Goal: Task Accomplishment & Management: Manage account settings

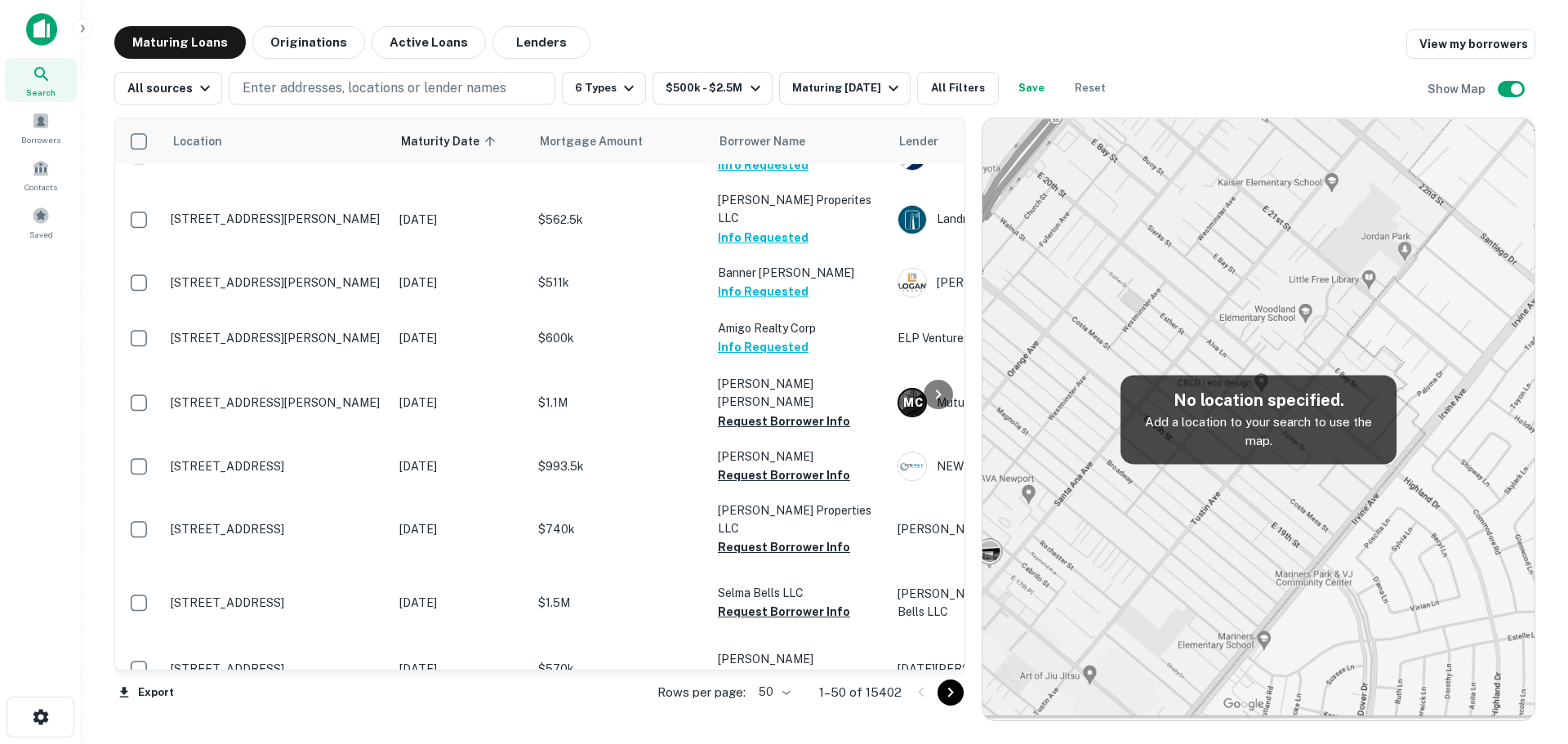
scroll to position [2286, 0]
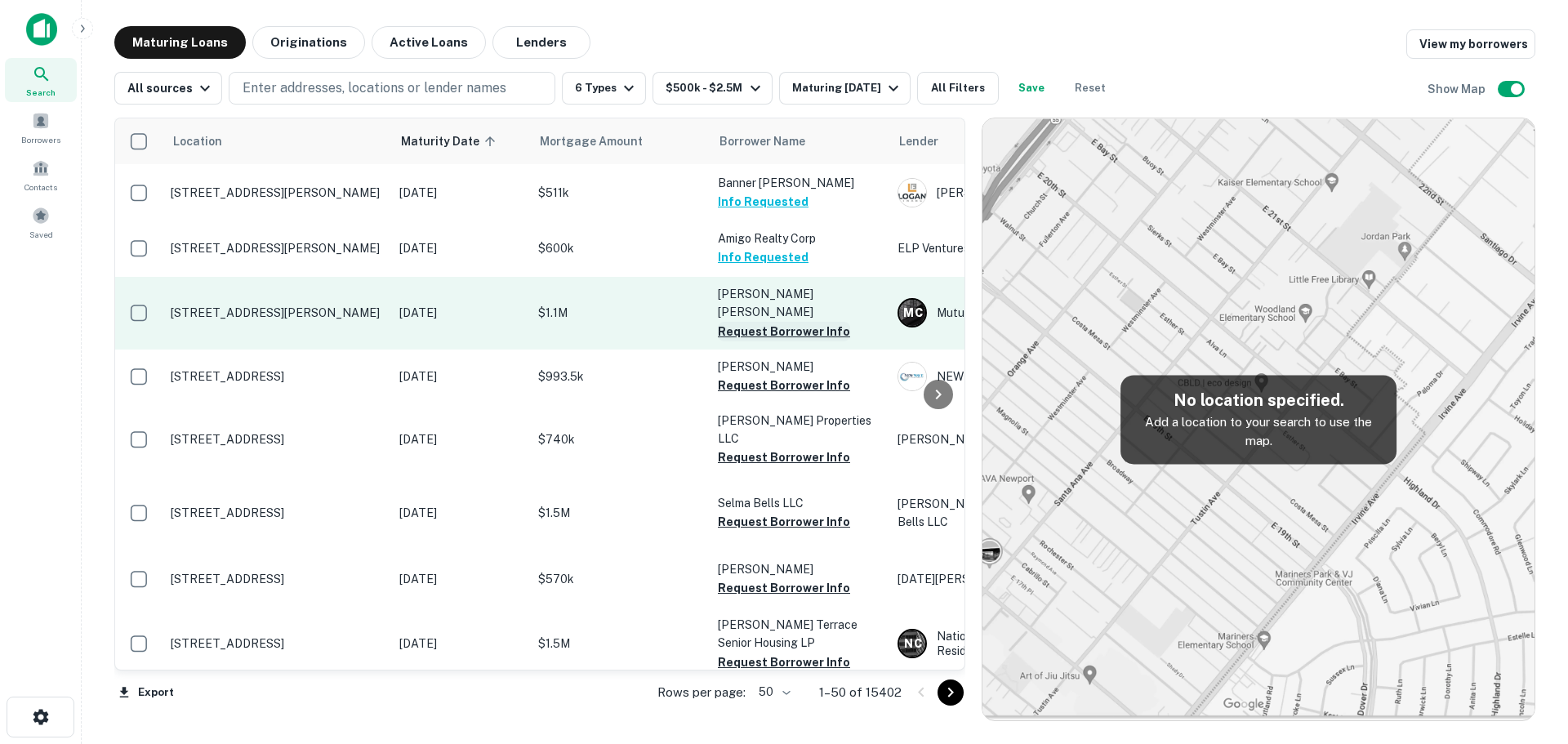
click at [814, 322] on button "Request Borrower Info" at bounding box center [784, 332] width 132 height 19
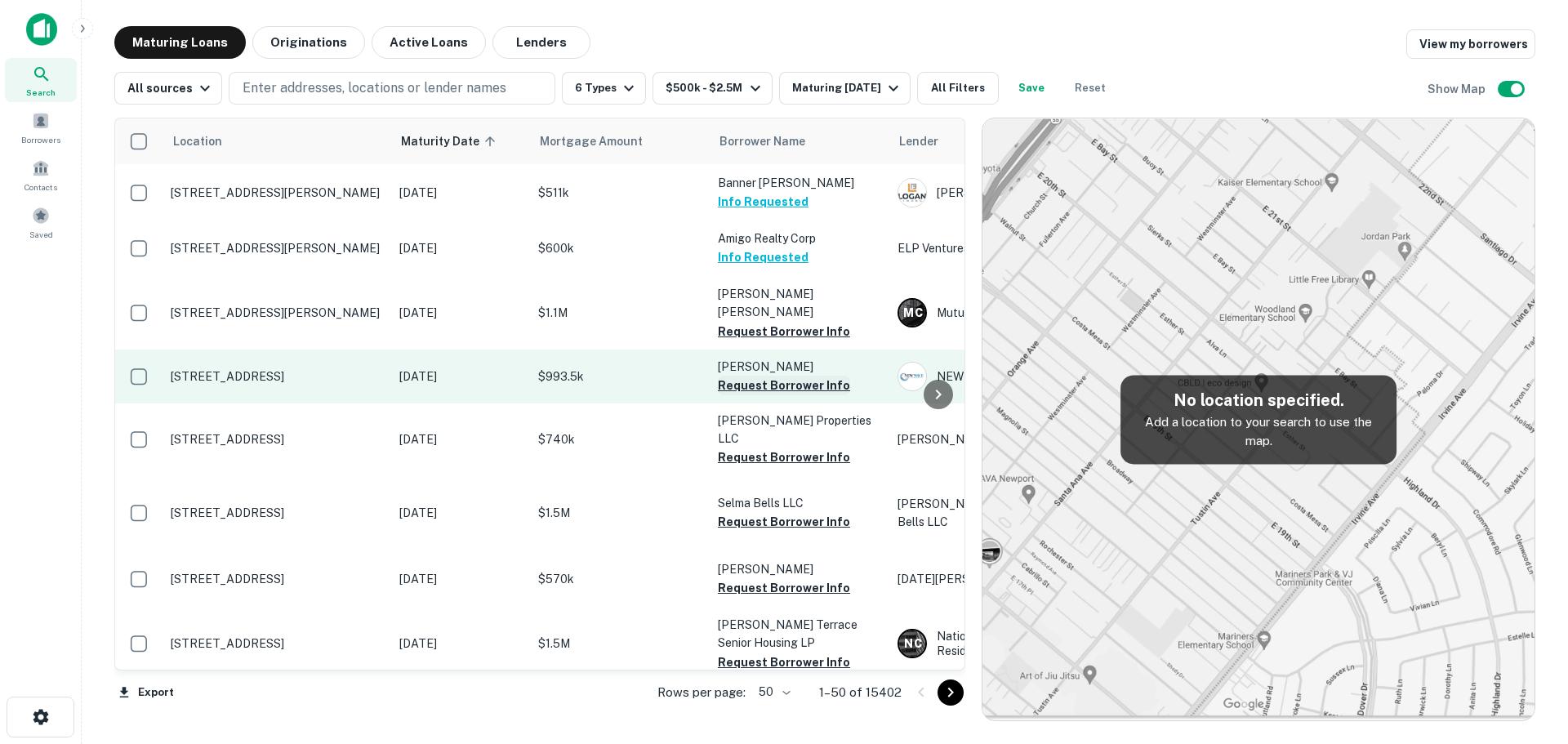
click at [790, 376] on button "Request Borrower Info" at bounding box center [784, 385] width 132 height 19
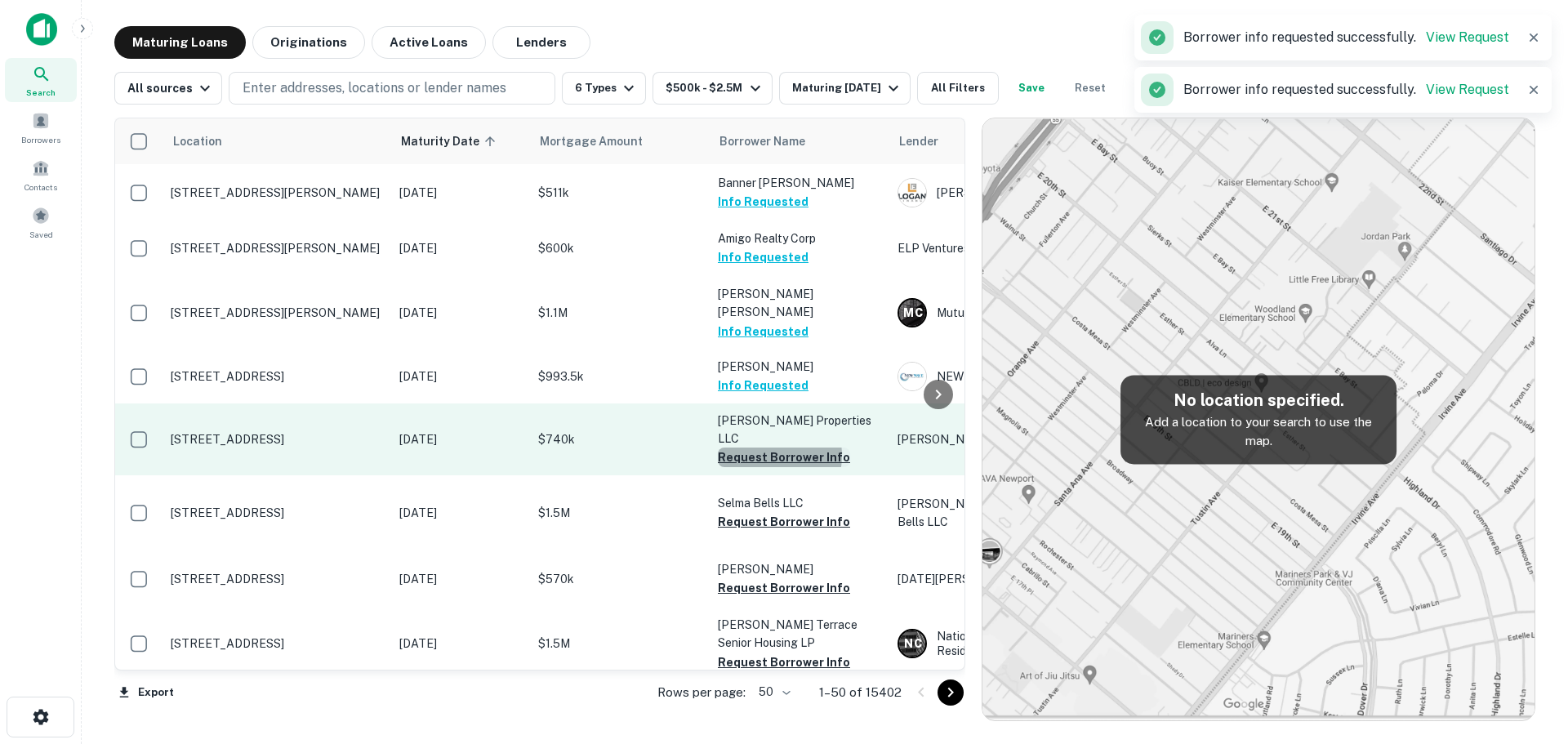
click at [765, 448] on button "Request Borrower Info" at bounding box center [784, 457] width 132 height 19
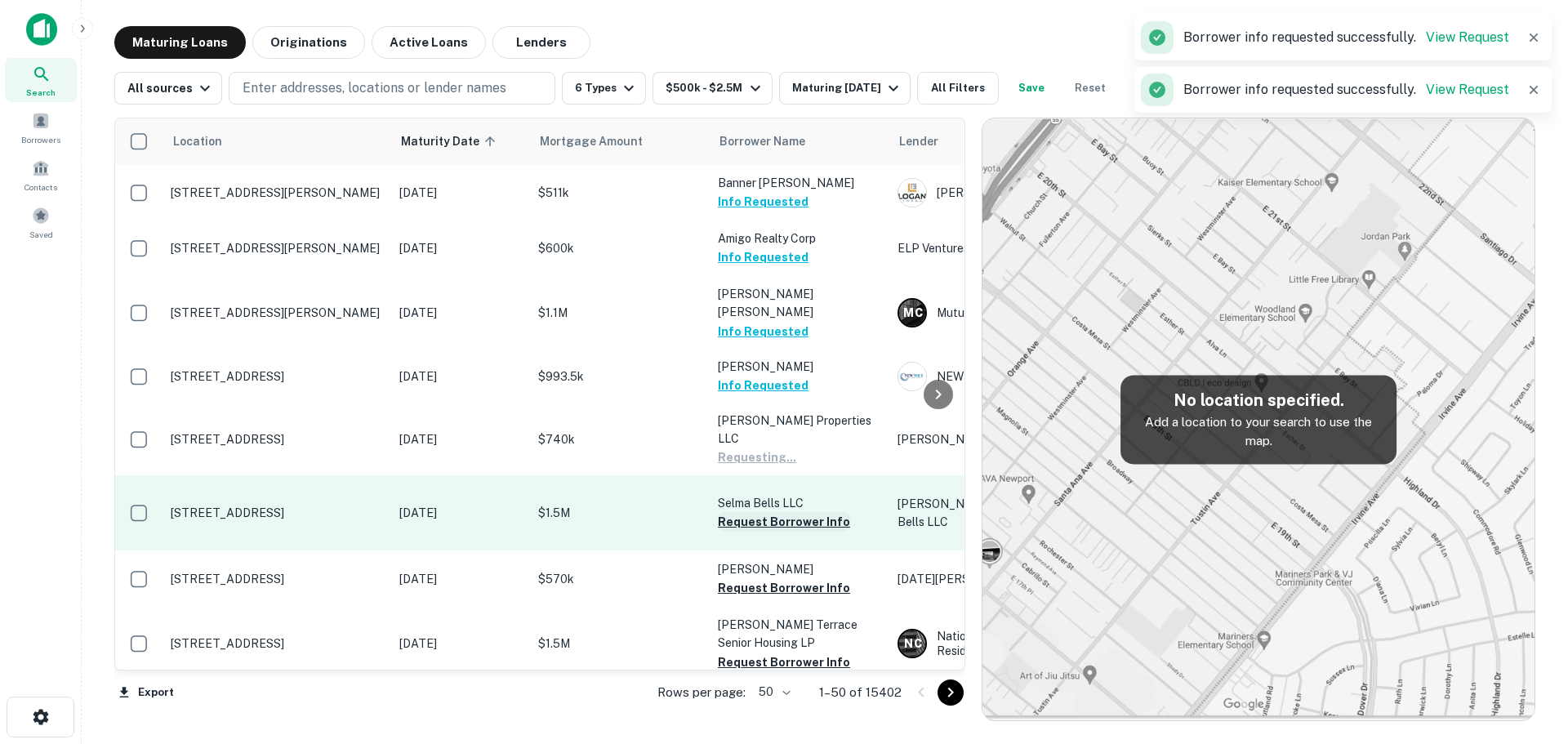
click at [766, 512] on button "Request Borrower Info" at bounding box center [784, 522] width 132 height 19
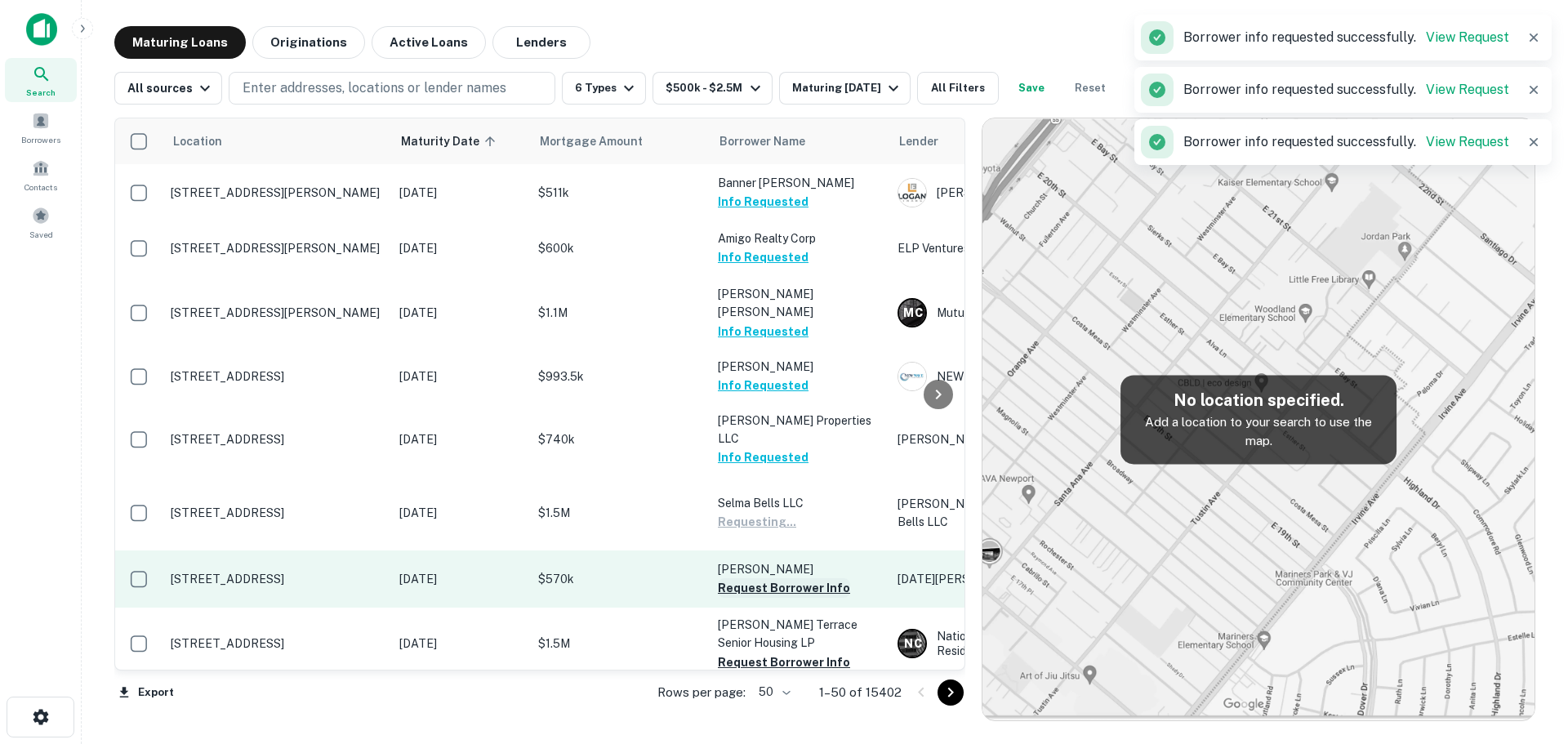
click at [775, 578] on button "Request Borrower Info" at bounding box center [784, 587] width 132 height 19
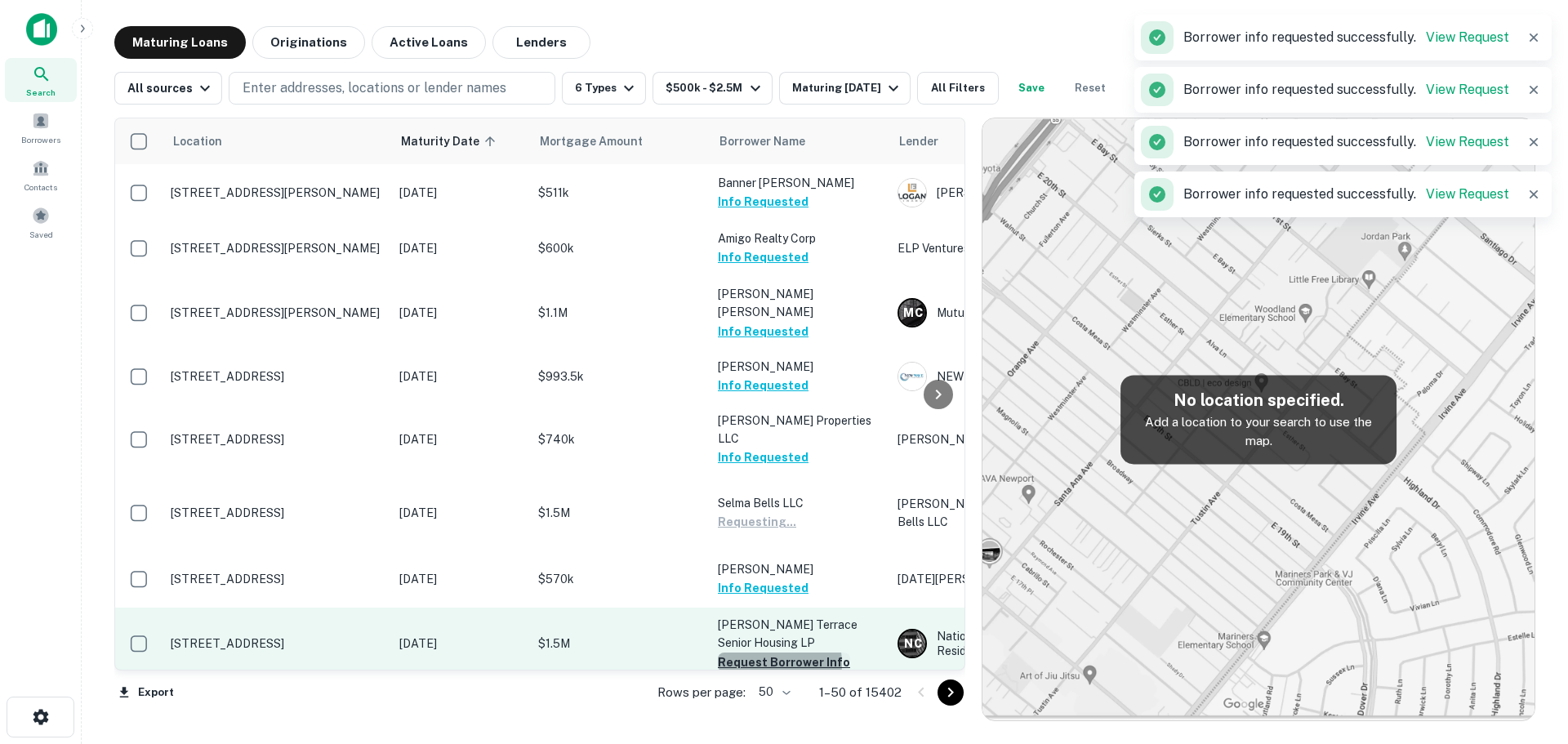
click at [768, 653] on button "Request Borrower Info" at bounding box center [784, 662] width 132 height 19
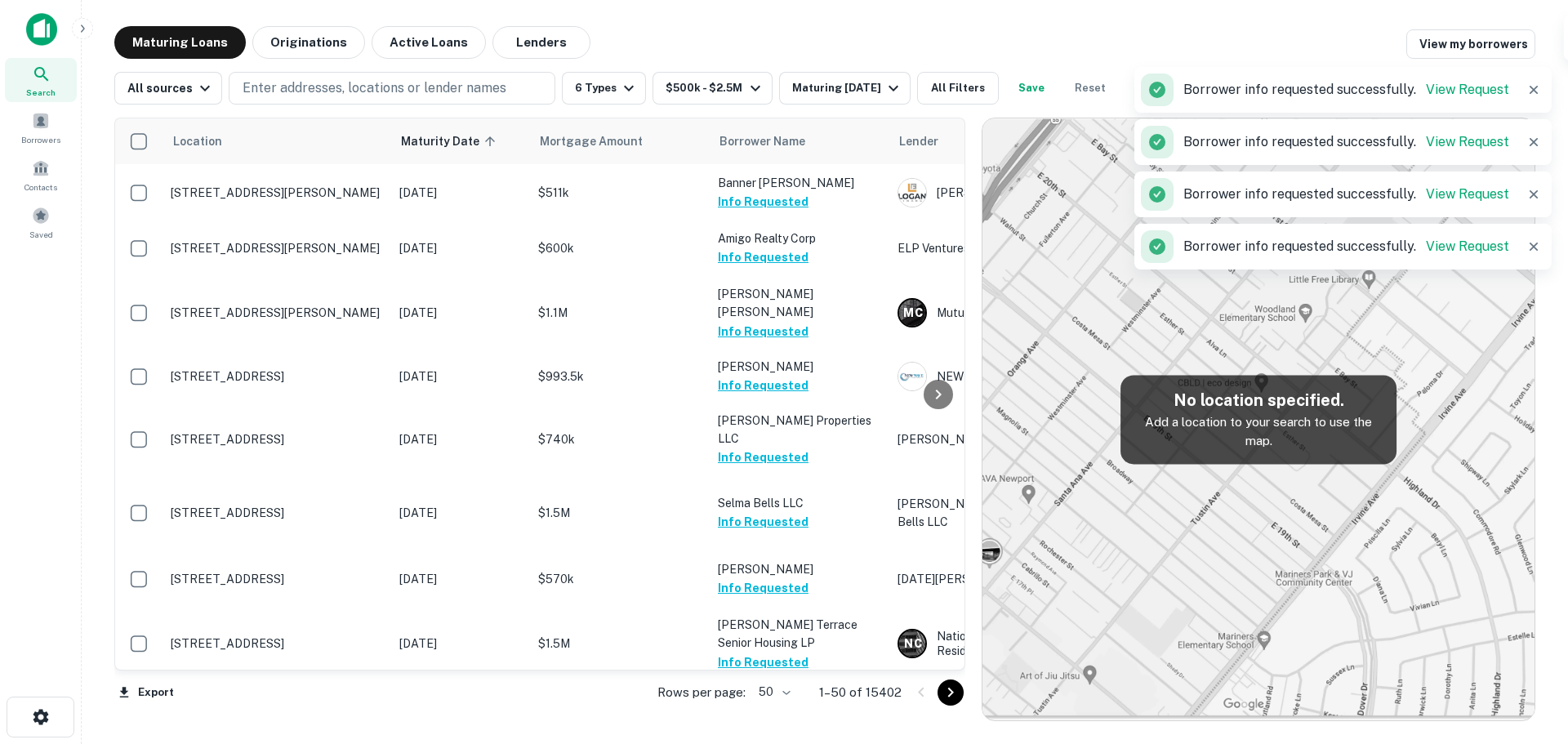
click at [749, 717] on button "Request Borrower Info" at bounding box center [784, 726] width 132 height 19
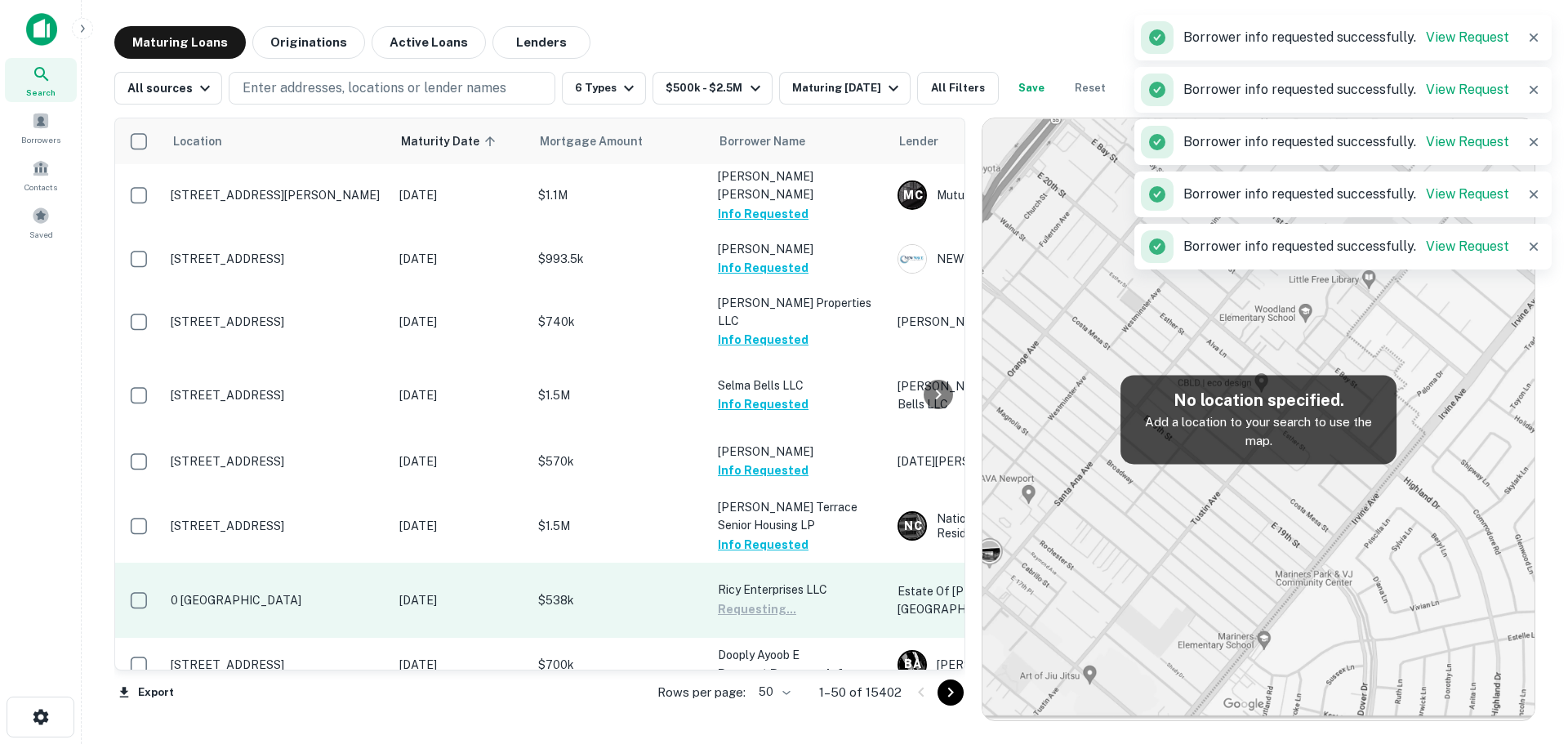
scroll to position [2406, 0]
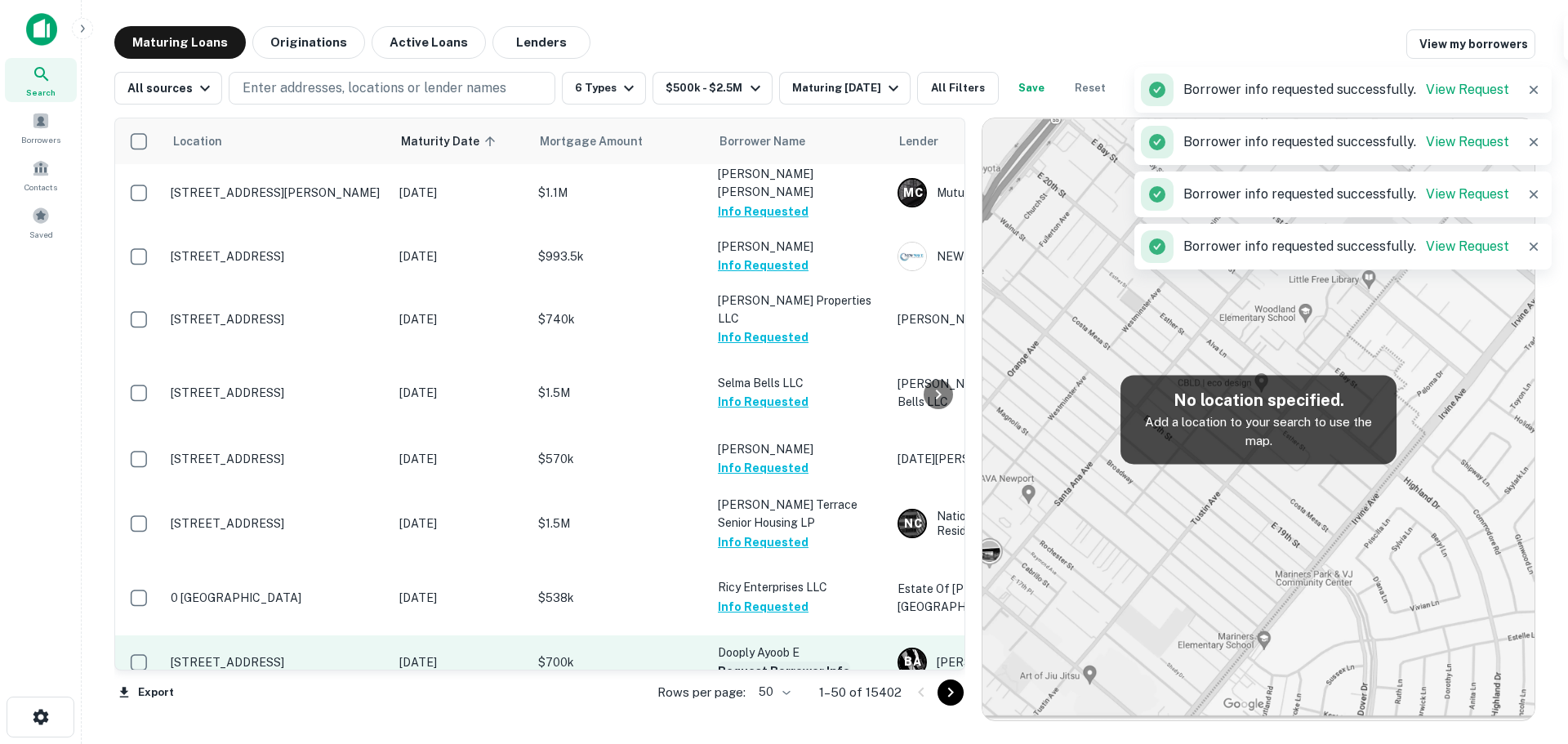
click at [751, 661] on button "Request Borrower Info" at bounding box center [784, 671] width 132 height 19
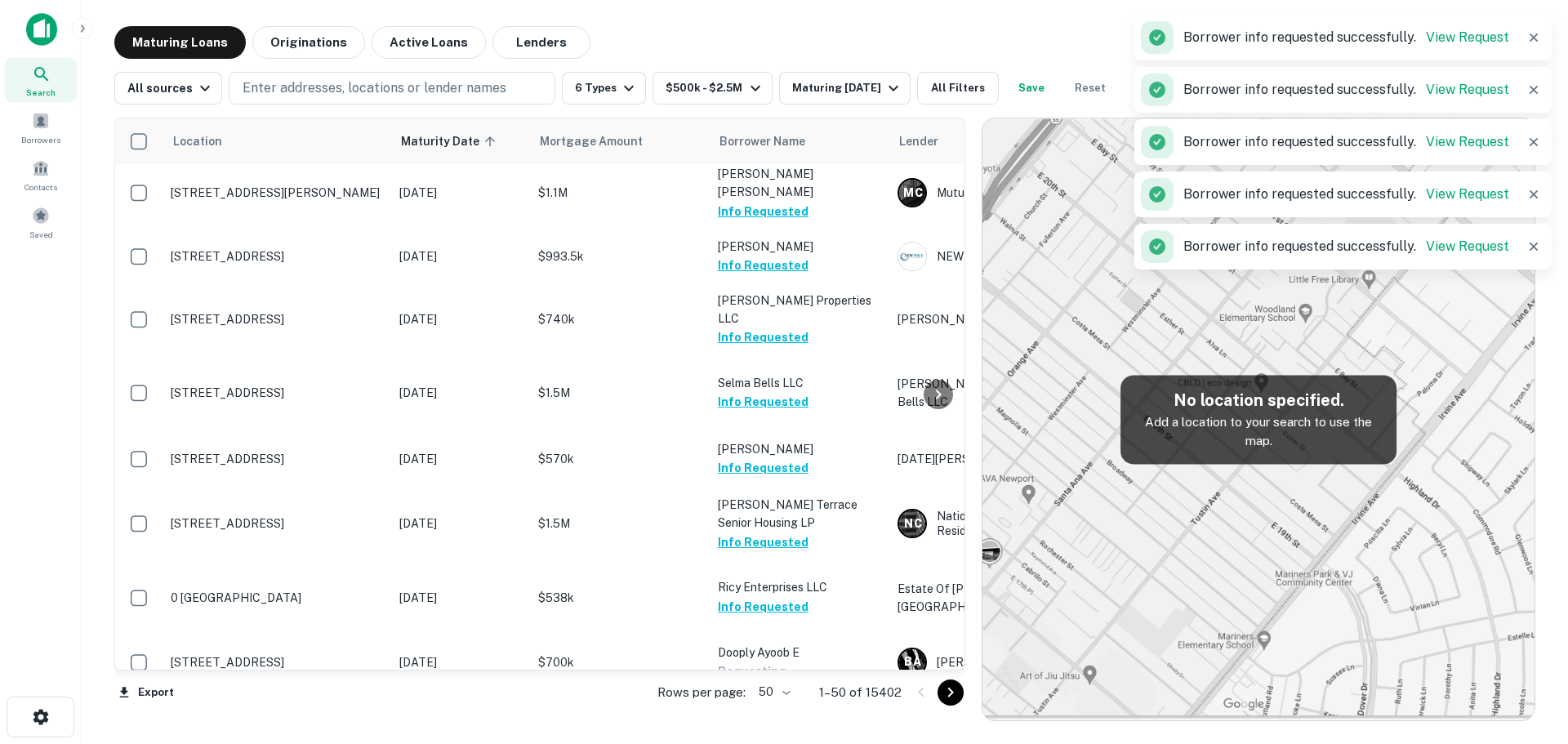
click at [769, 715] on button "Request Borrower Info" at bounding box center [784, 725] width 132 height 19
click at [948, 695] on icon "Go to next page" at bounding box center [950, 692] width 19 height 19
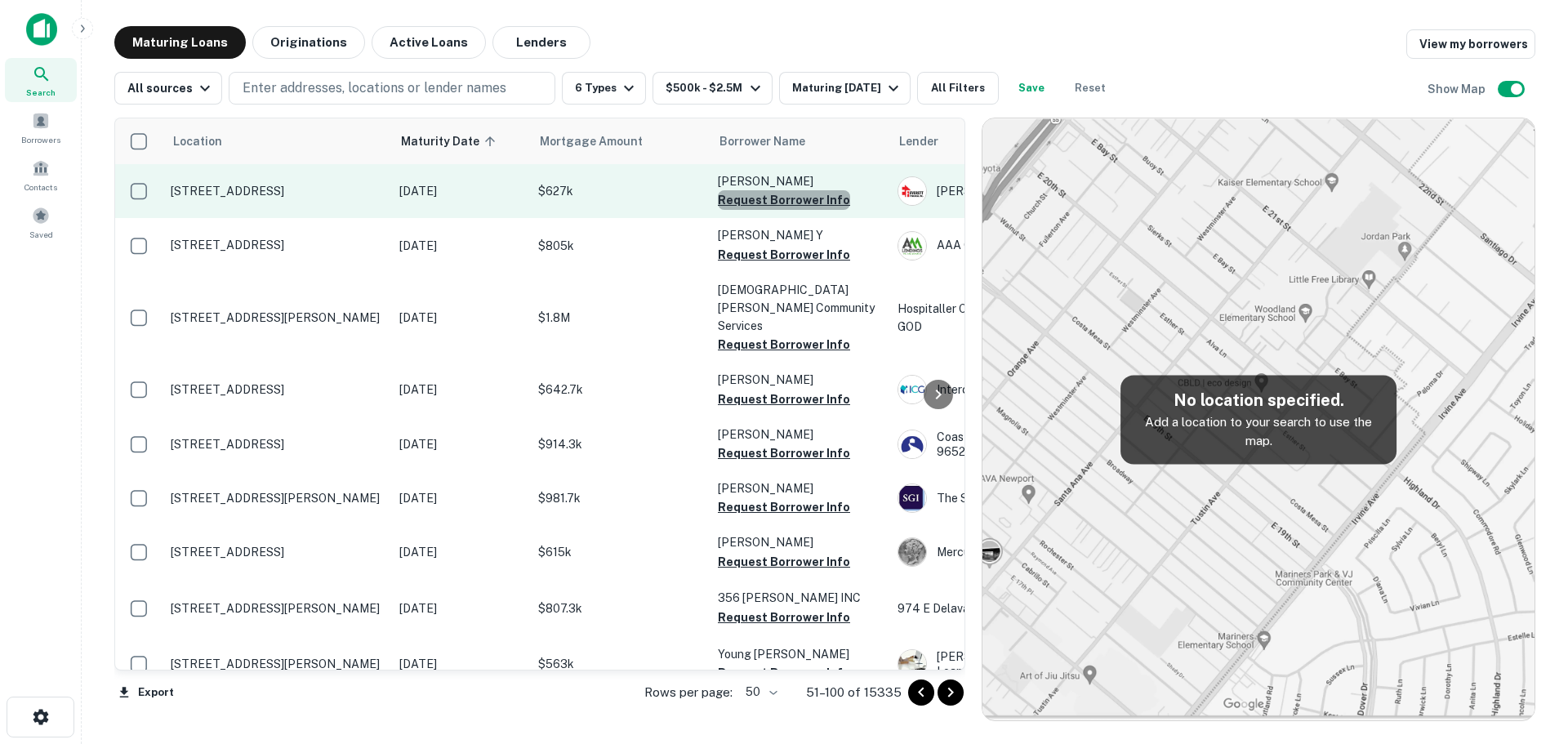
click at [809, 192] on button "Request Borrower Info" at bounding box center [784, 200] width 132 height 19
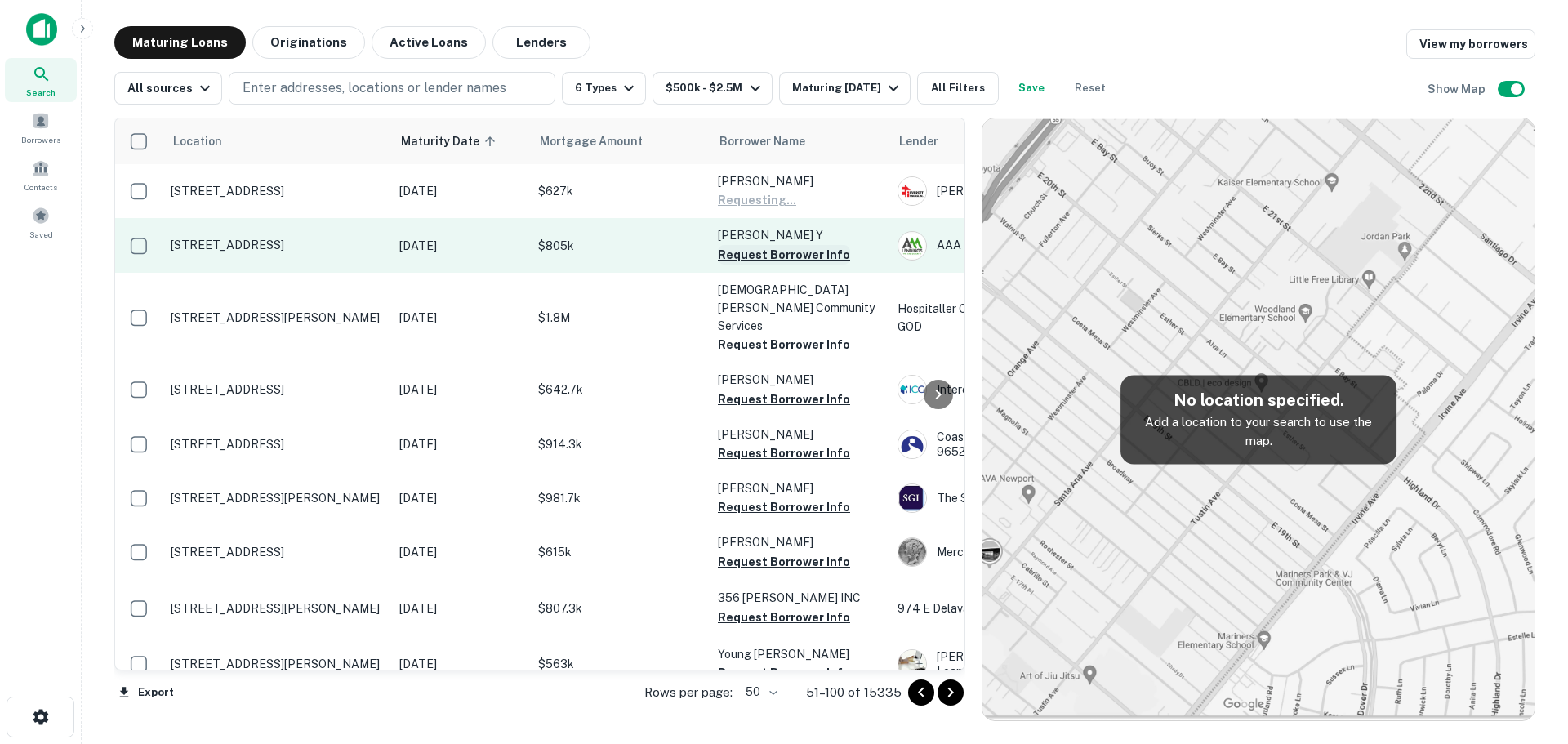
click at [796, 253] on button "Request Borrower Info" at bounding box center [784, 254] width 132 height 19
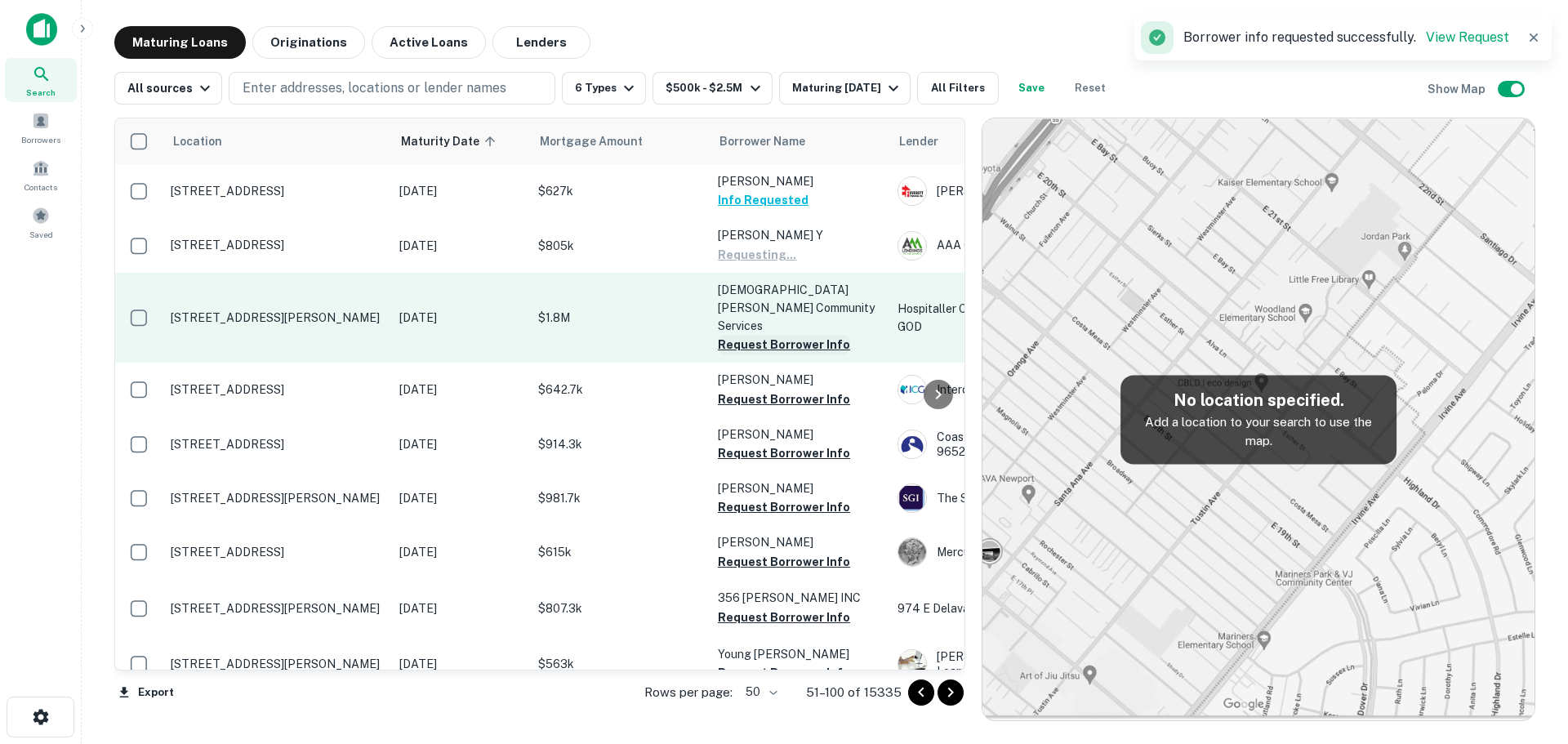
click at [788, 335] on button "Request Borrower Info" at bounding box center [784, 345] width 132 height 19
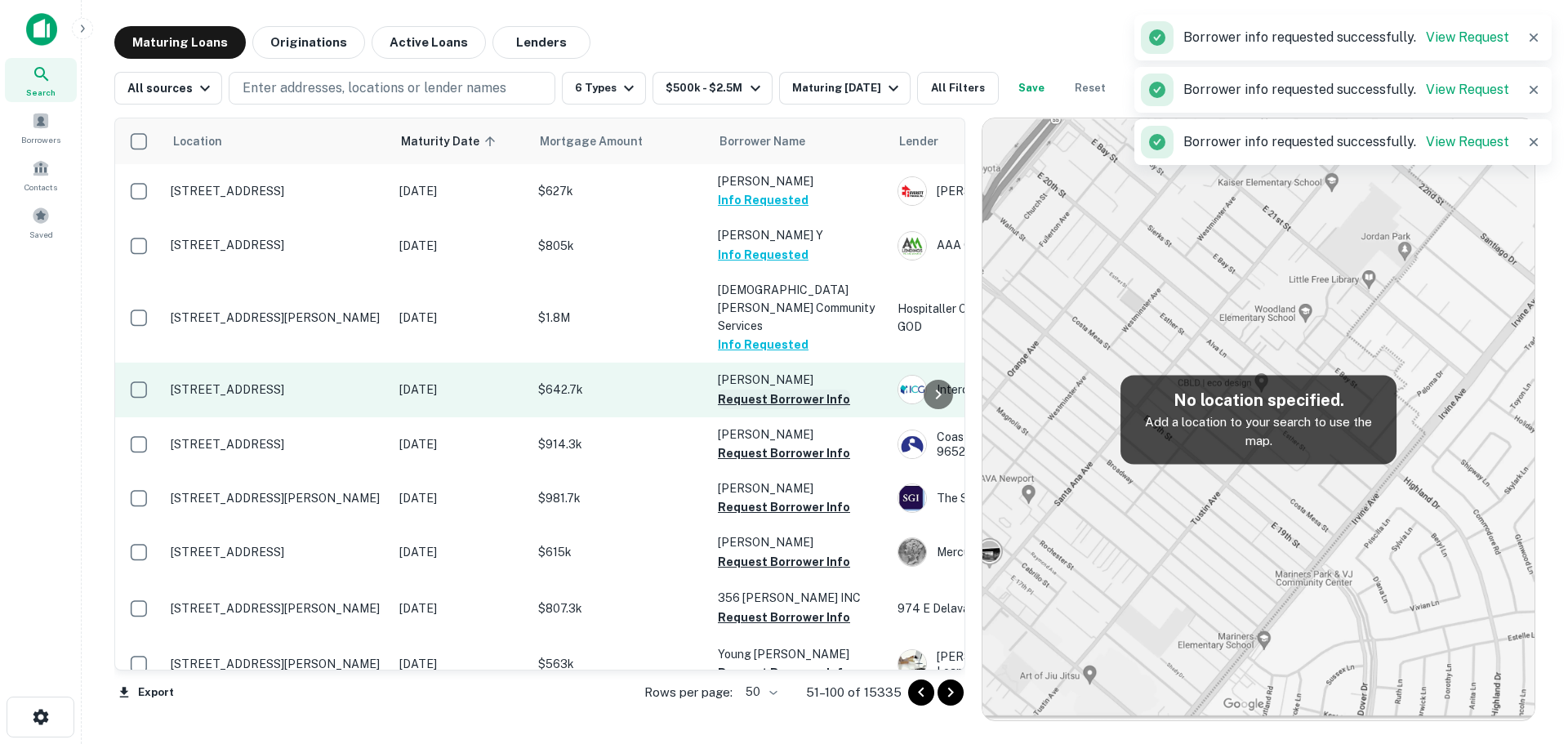
click at [788, 390] on button "Request Borrower Info" at bounding box center [784, 399] width 132 height 19
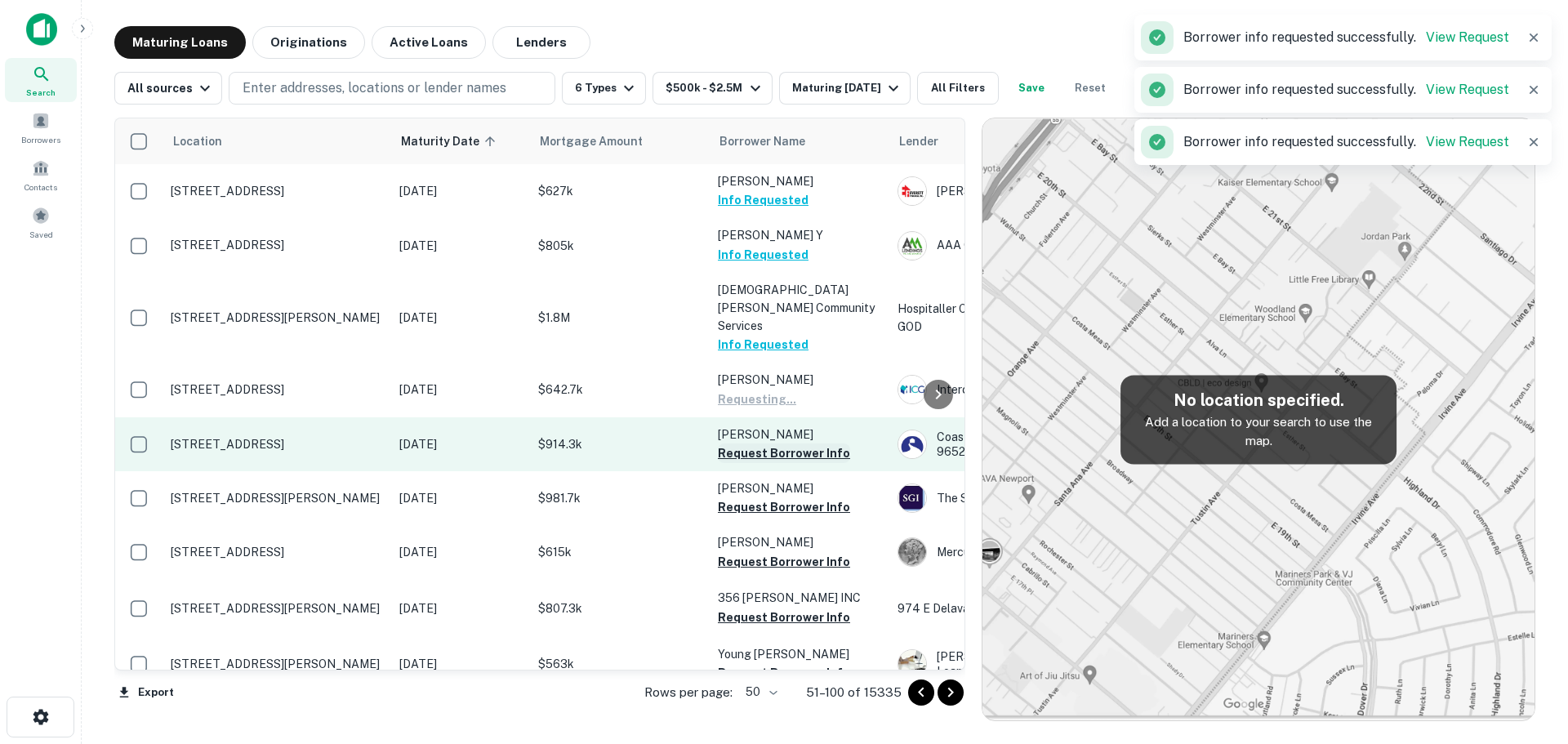
click at [793, 443] on button "Request Borrower Info" at bounding box center [784, 453] width 132 height 19
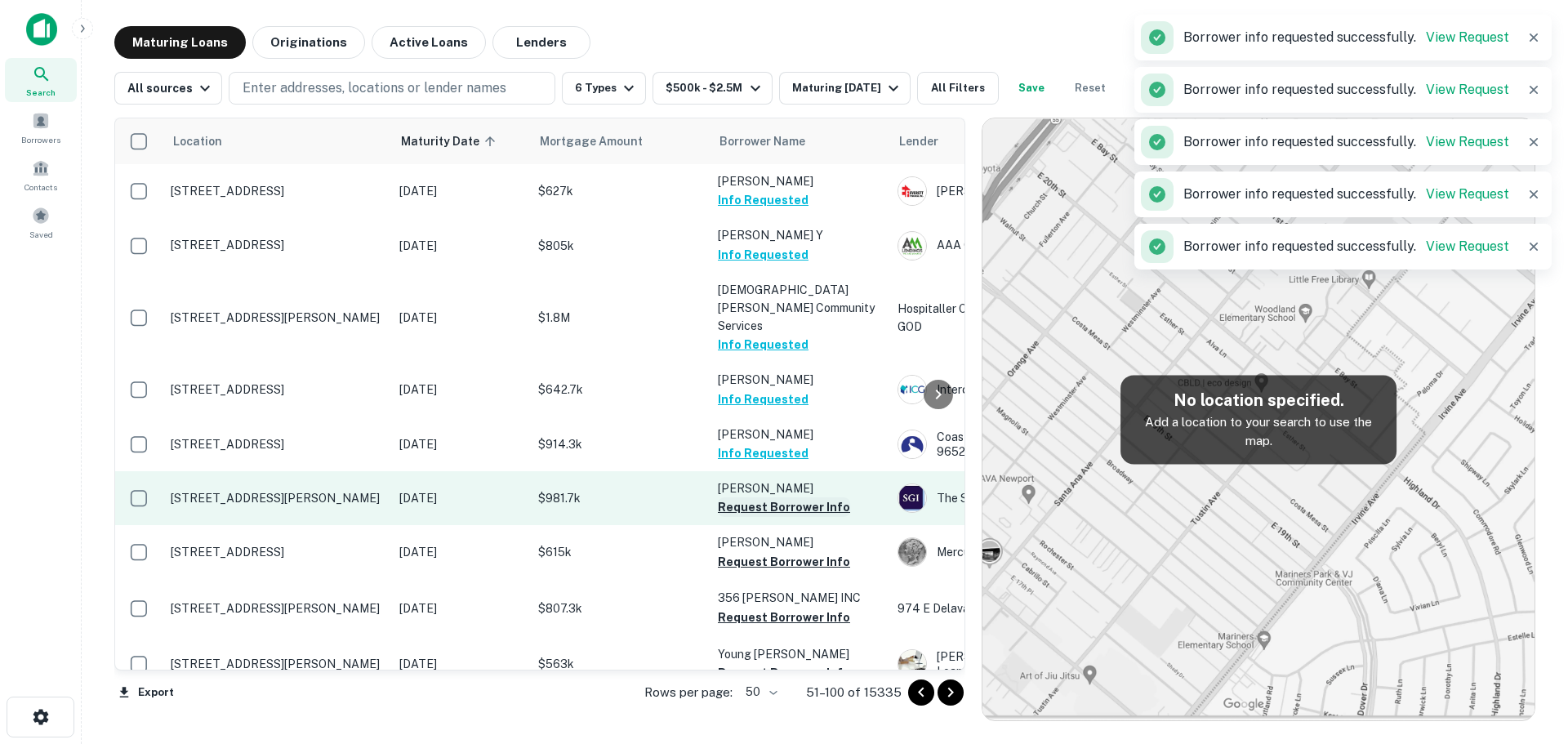
click at [785, 497] on button "Request Borrower Info" at bounding box center [784, 507] width 132 height 19
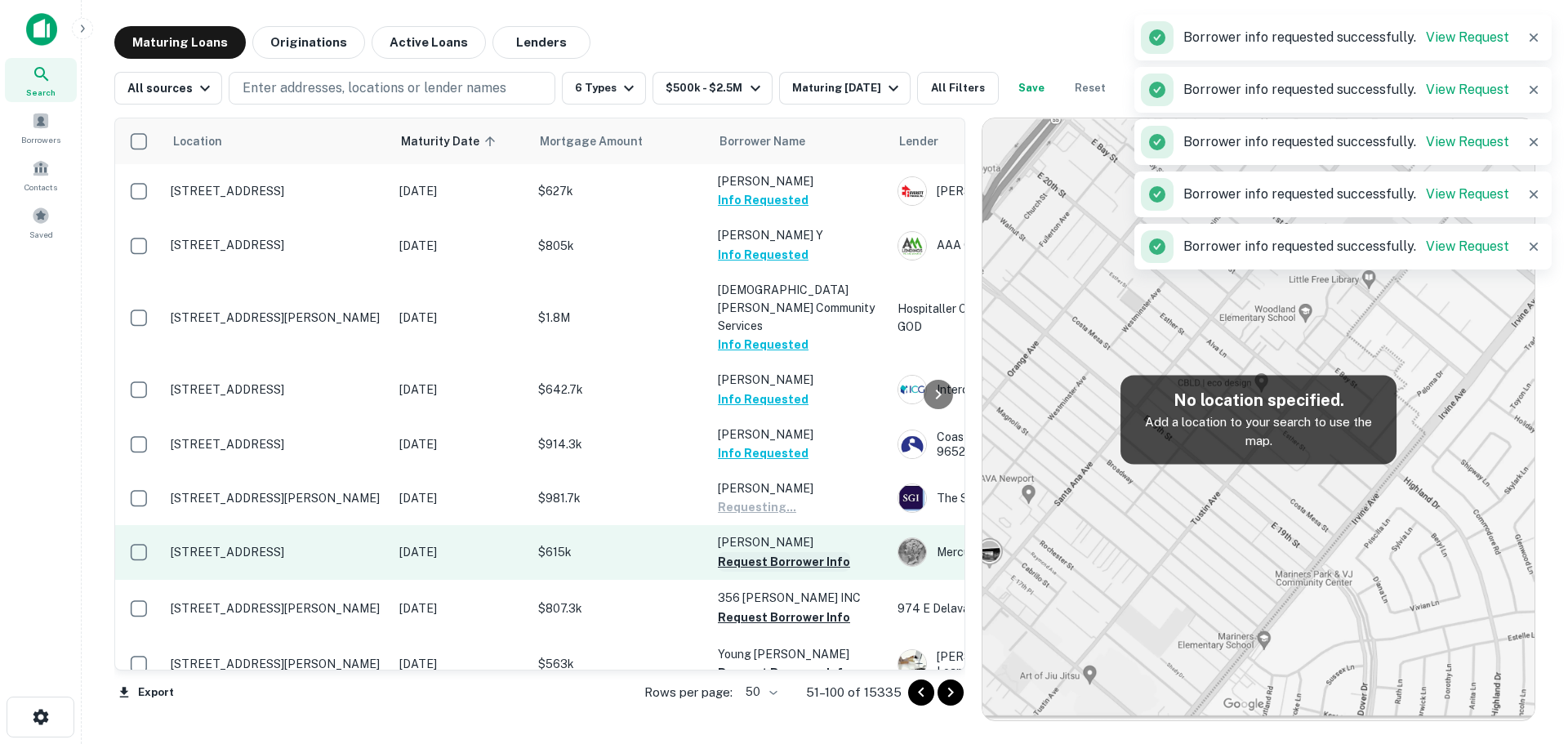
click at [774, 552] on button "Request Borrower Info" at bounding box center [784, 562] width 132 height 19
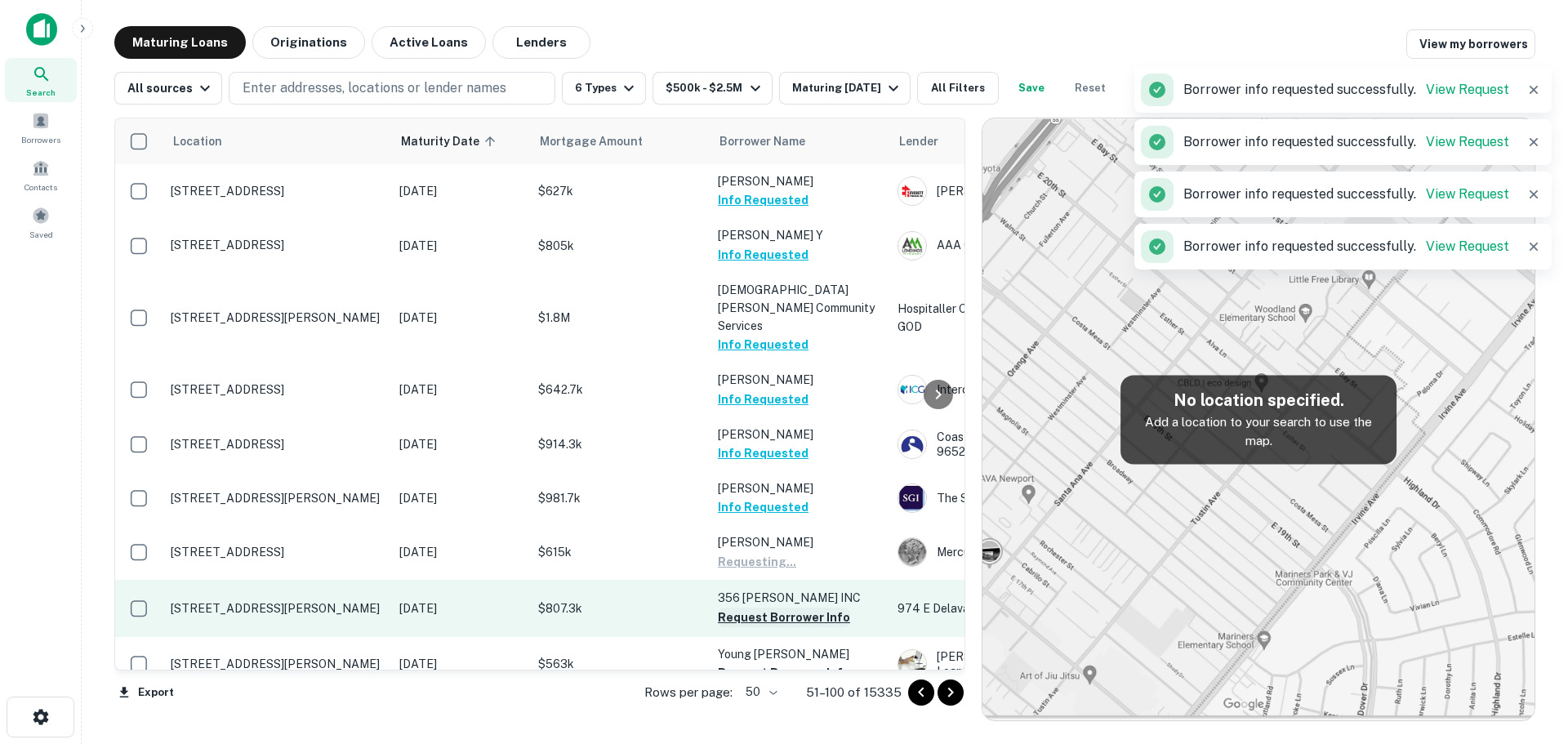
click at [760, 608] on button "Request Borrower Info" at bounding box center [784, 617] width 132 height 19
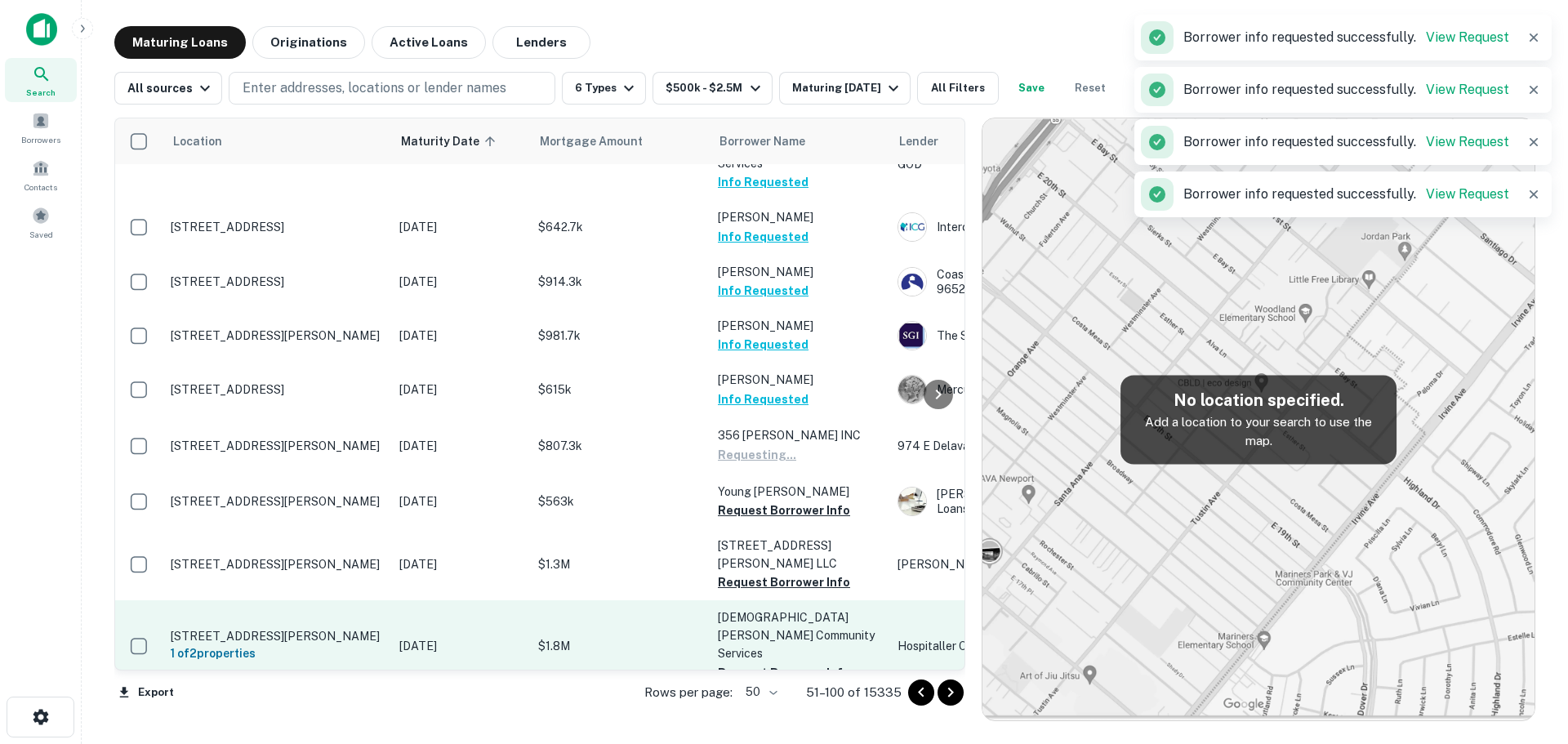
scroll to position [164, 0]
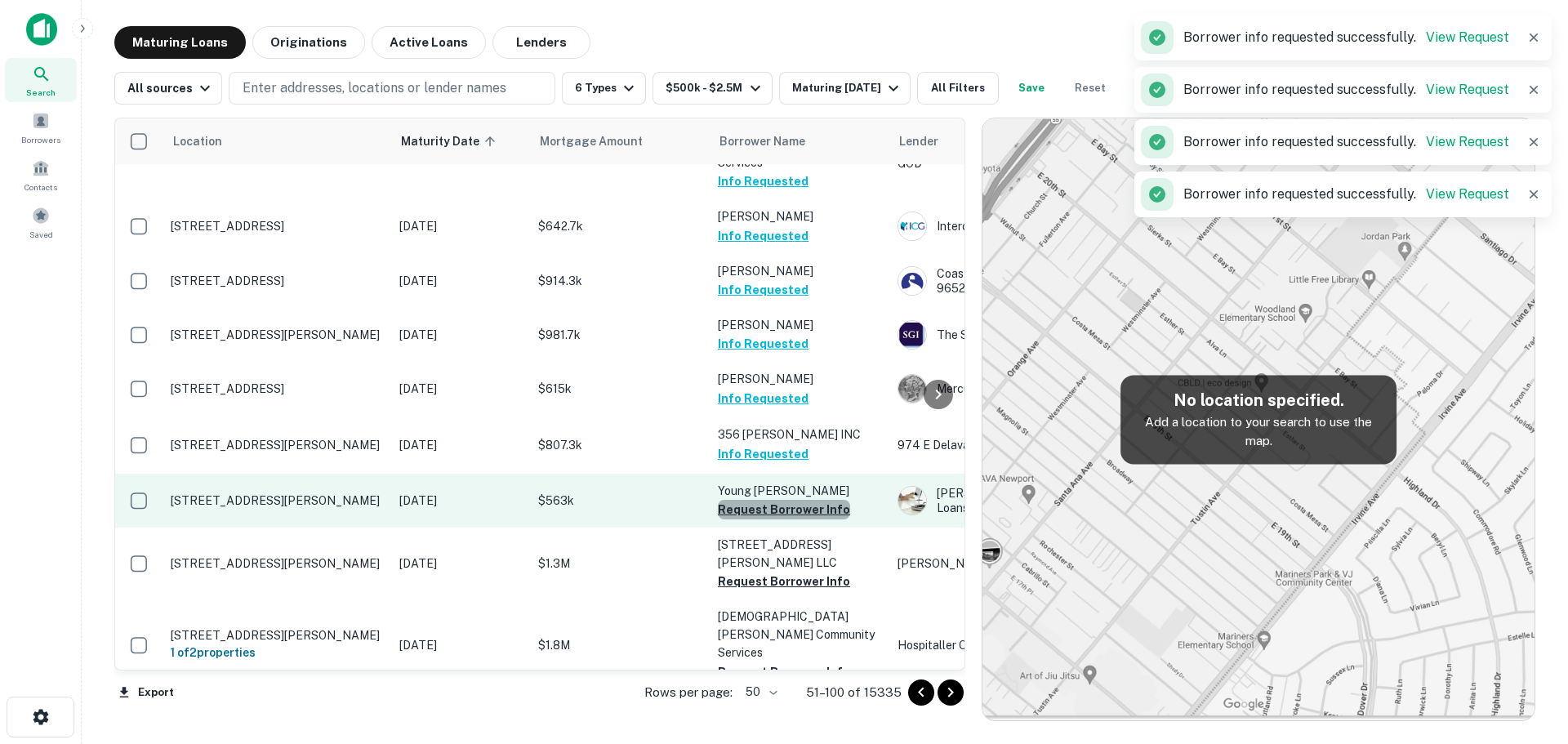
click at [804, 500] on button "Request Borrower Info" at bounding box center [784, 509] width 132 height 19
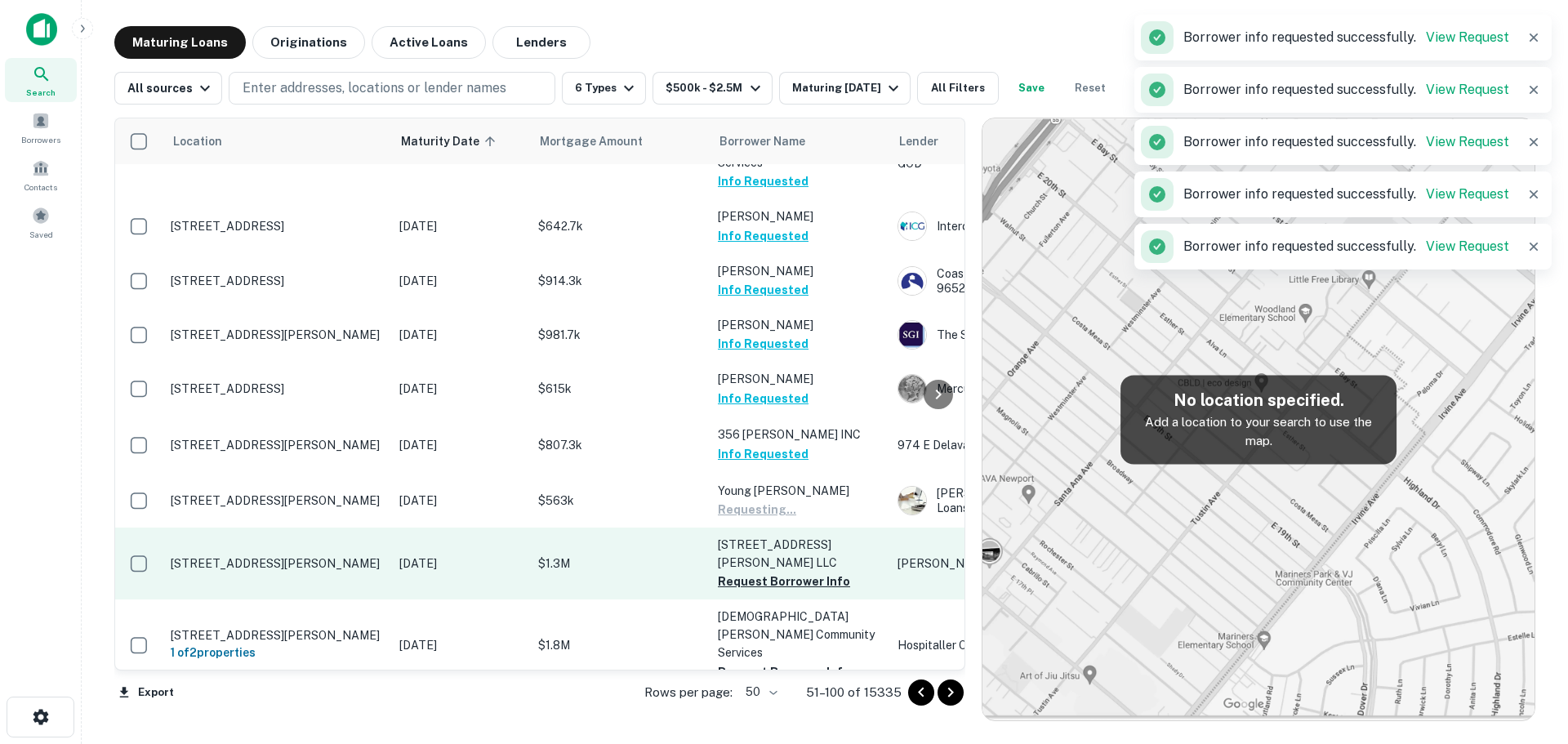
click at [788, 536] on p "[STREET_ADDRESS][PERSON_NAME] LLC" at bounding box center [800, 553] width 164 height 36
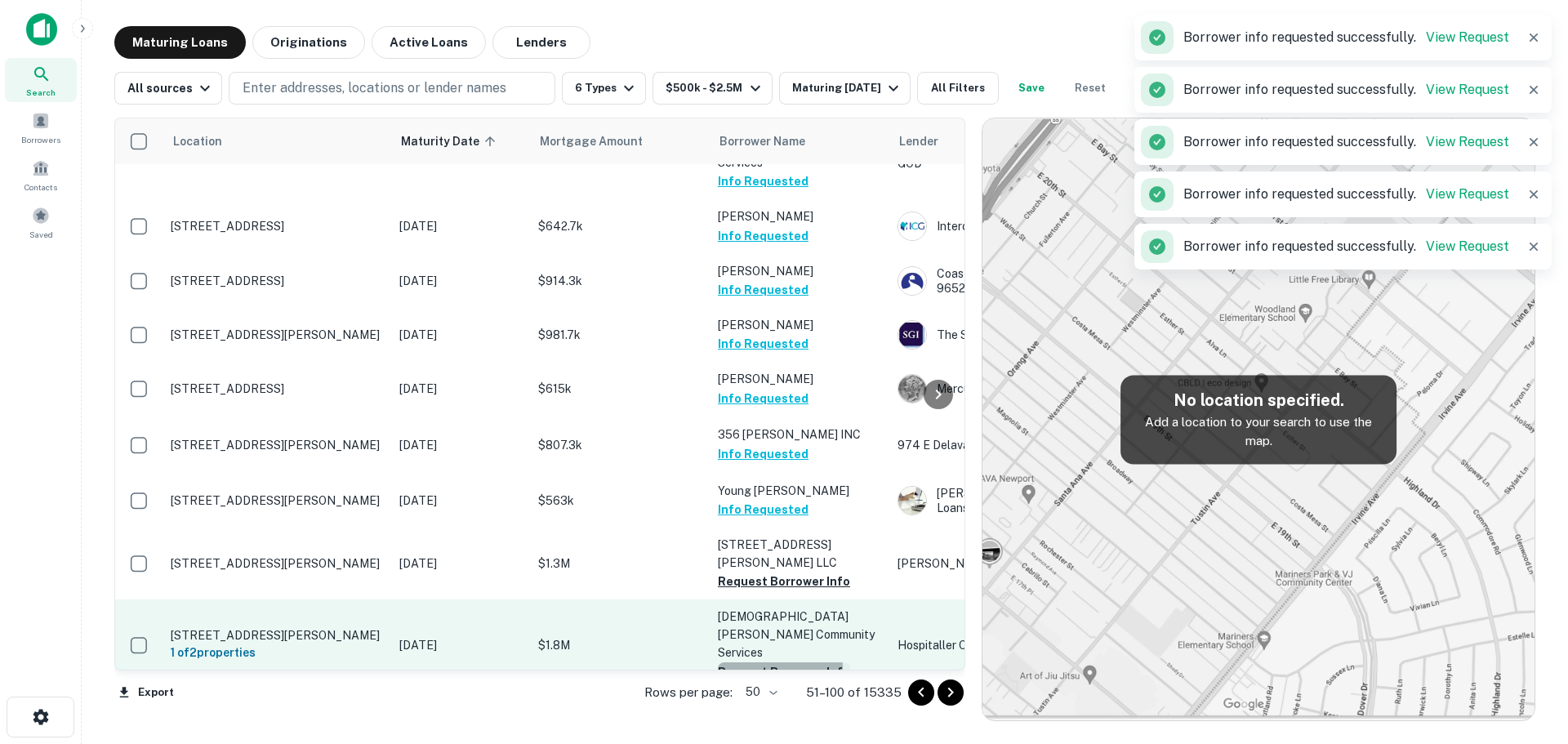
click at [768, 662] on button "Request Borrower Info" at bounding box center [784, 672] width 132 height 19
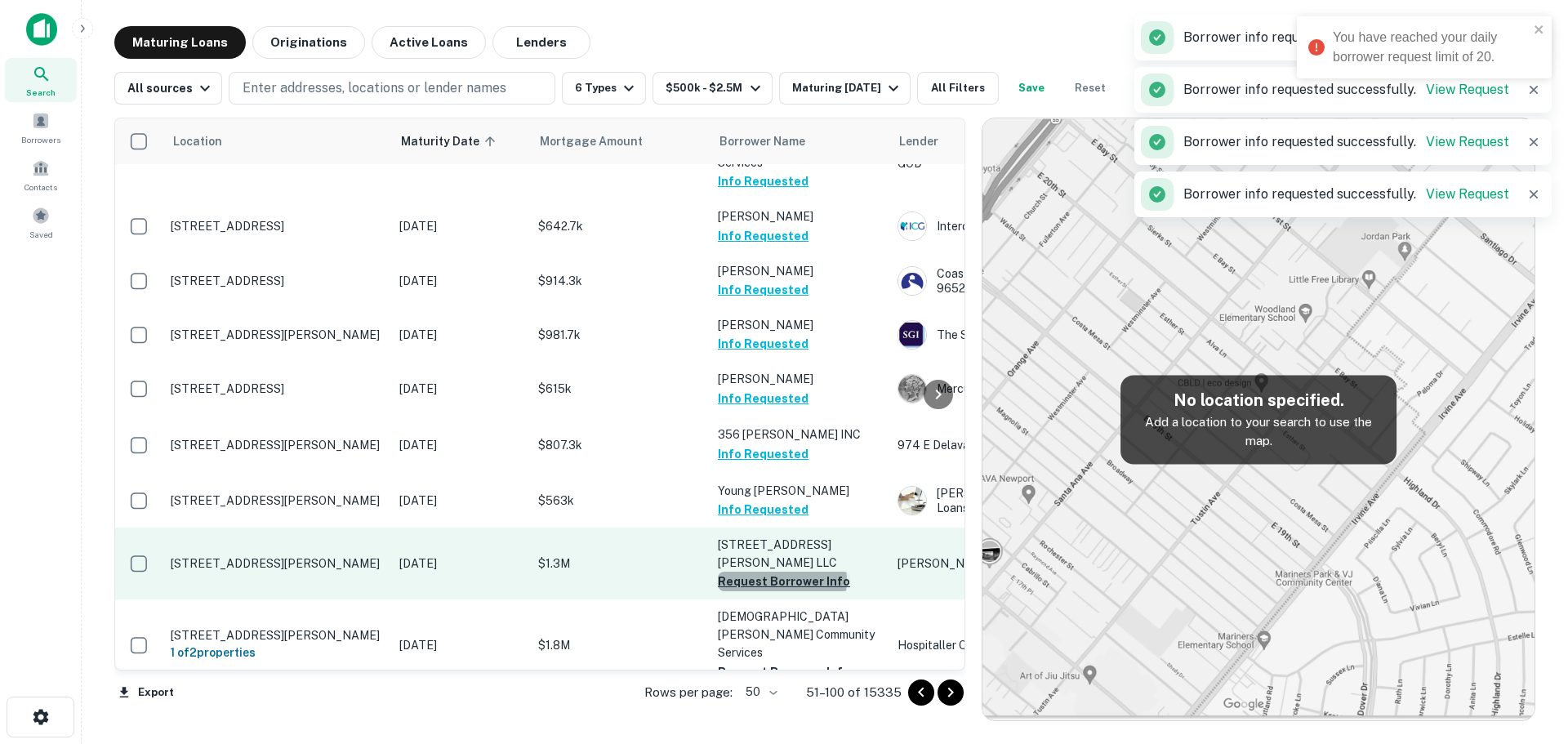
click at [781, 572] on button "Request Borrower Info" at bounding box center [784, 581] width 132 height 19
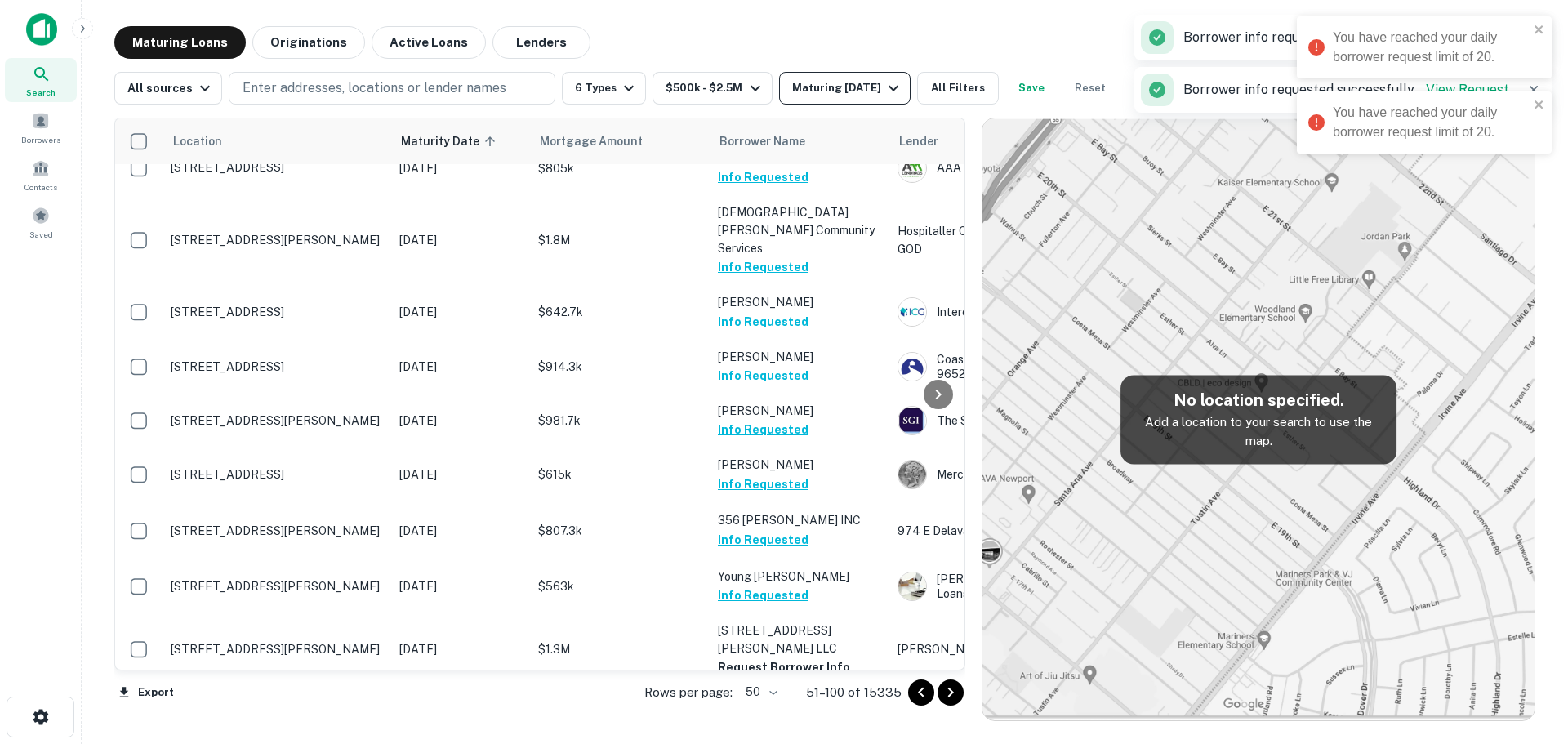
scroll to position [0, 0]
